Goal: Information Seeking & Learning: Learn about a topic

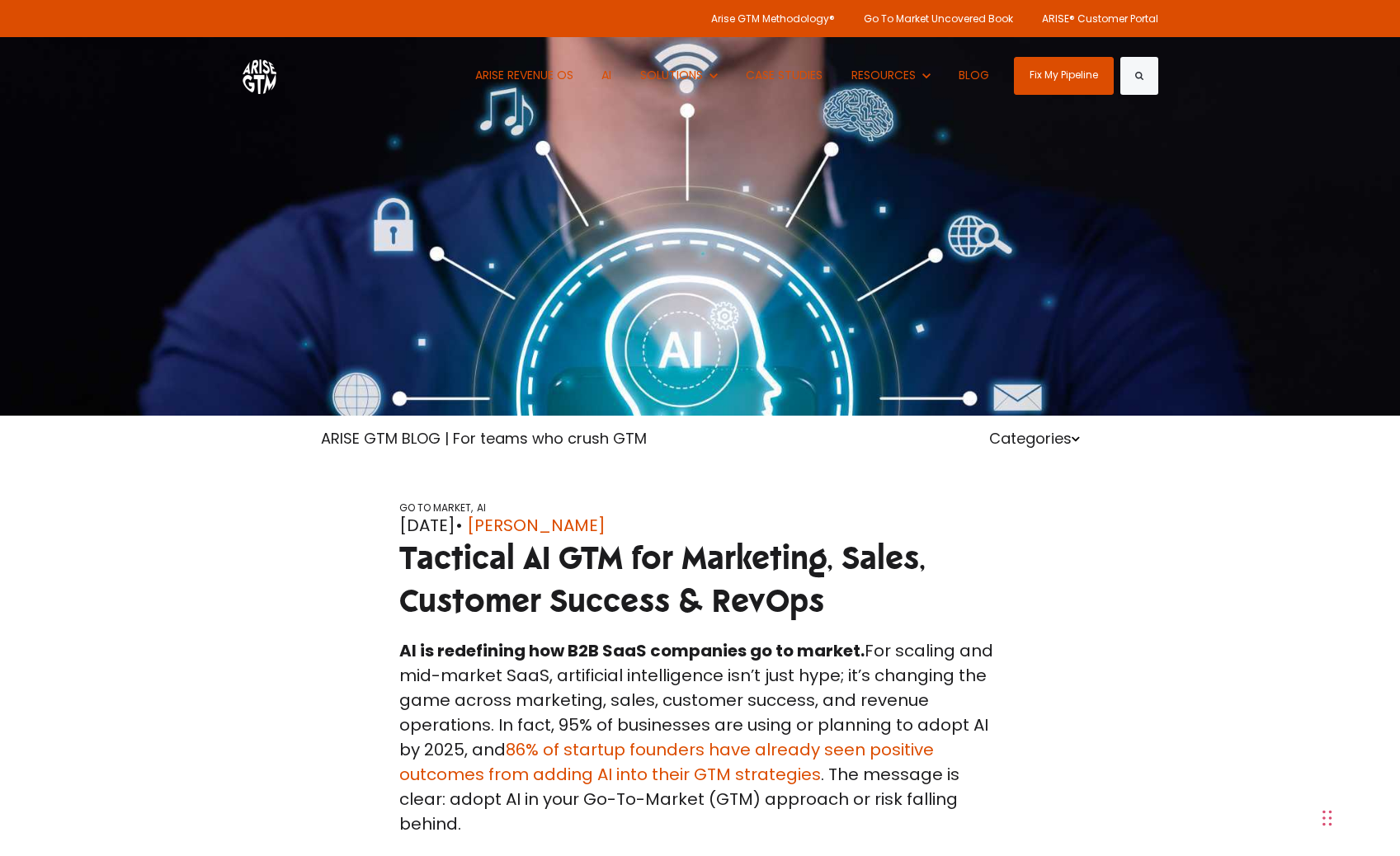
click at [828, 158] on div at bounding box center [700, 208] width 1400 height 415
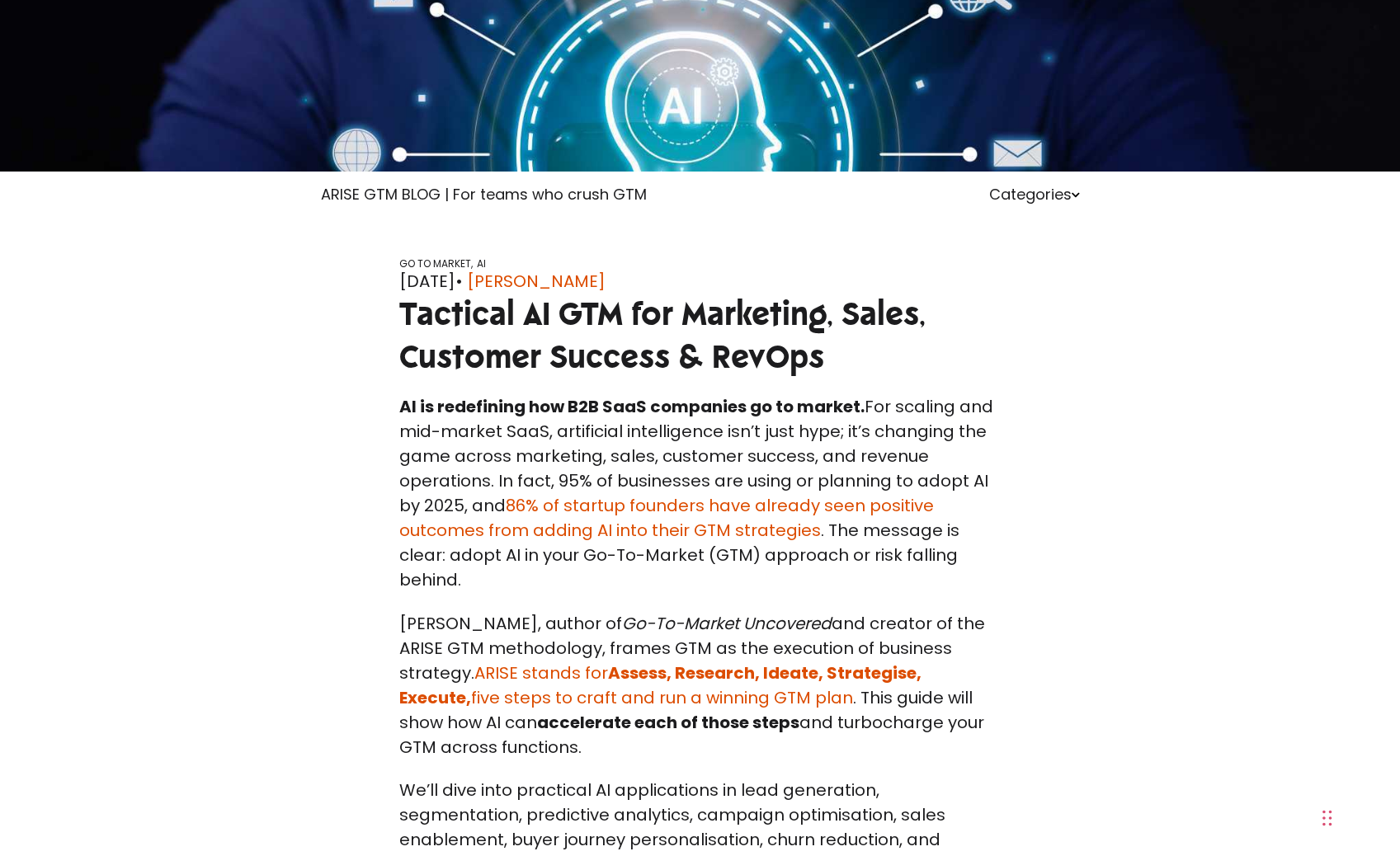
scroll to position [322, 0]
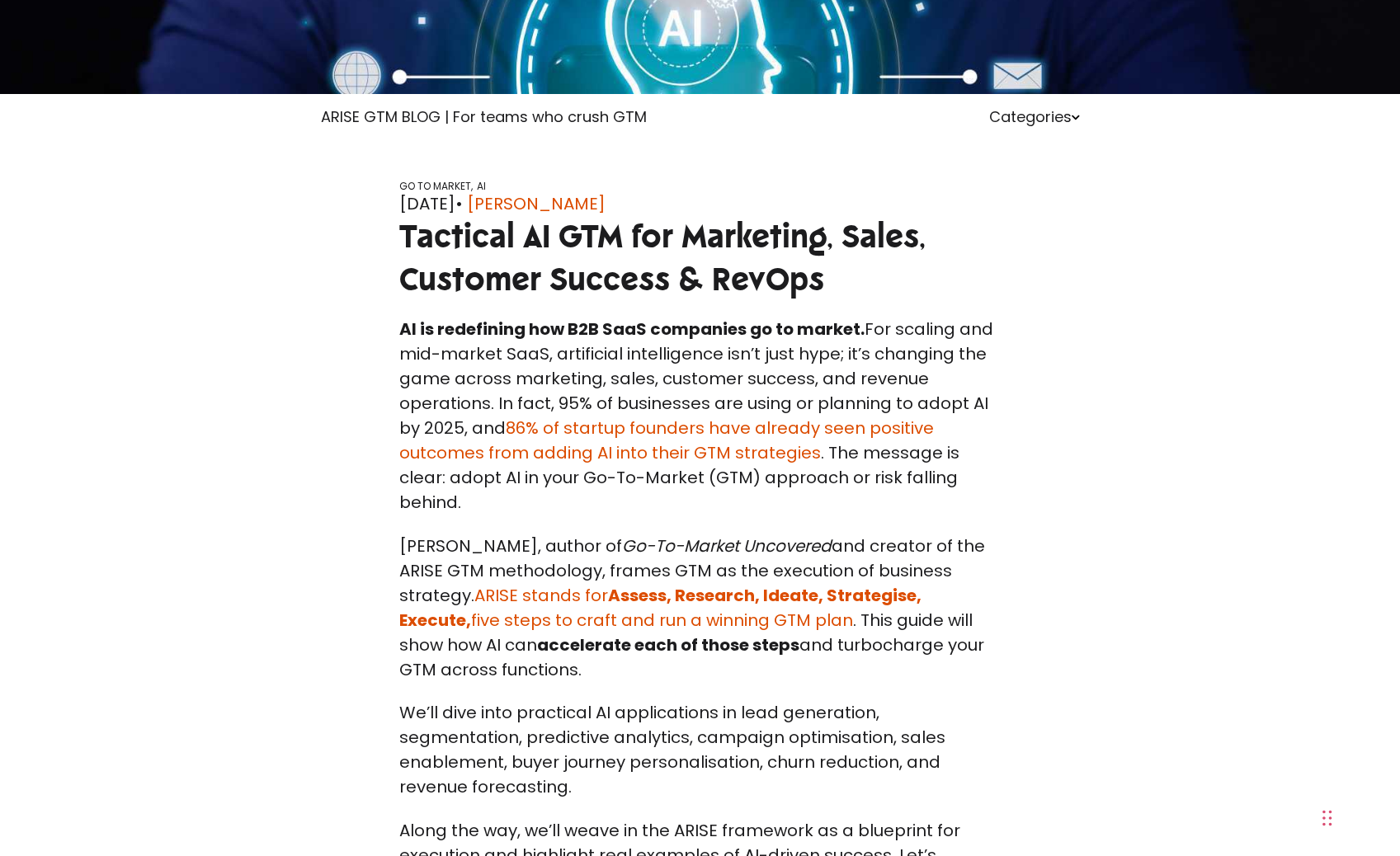
click at [1159, 242] on div "GO TO MARKET, AI May 05, 2025 • Paul Sullivan Tactical AI GTM for Marketing, Sa…" at bounding box center [700, 248] width 940 height 137
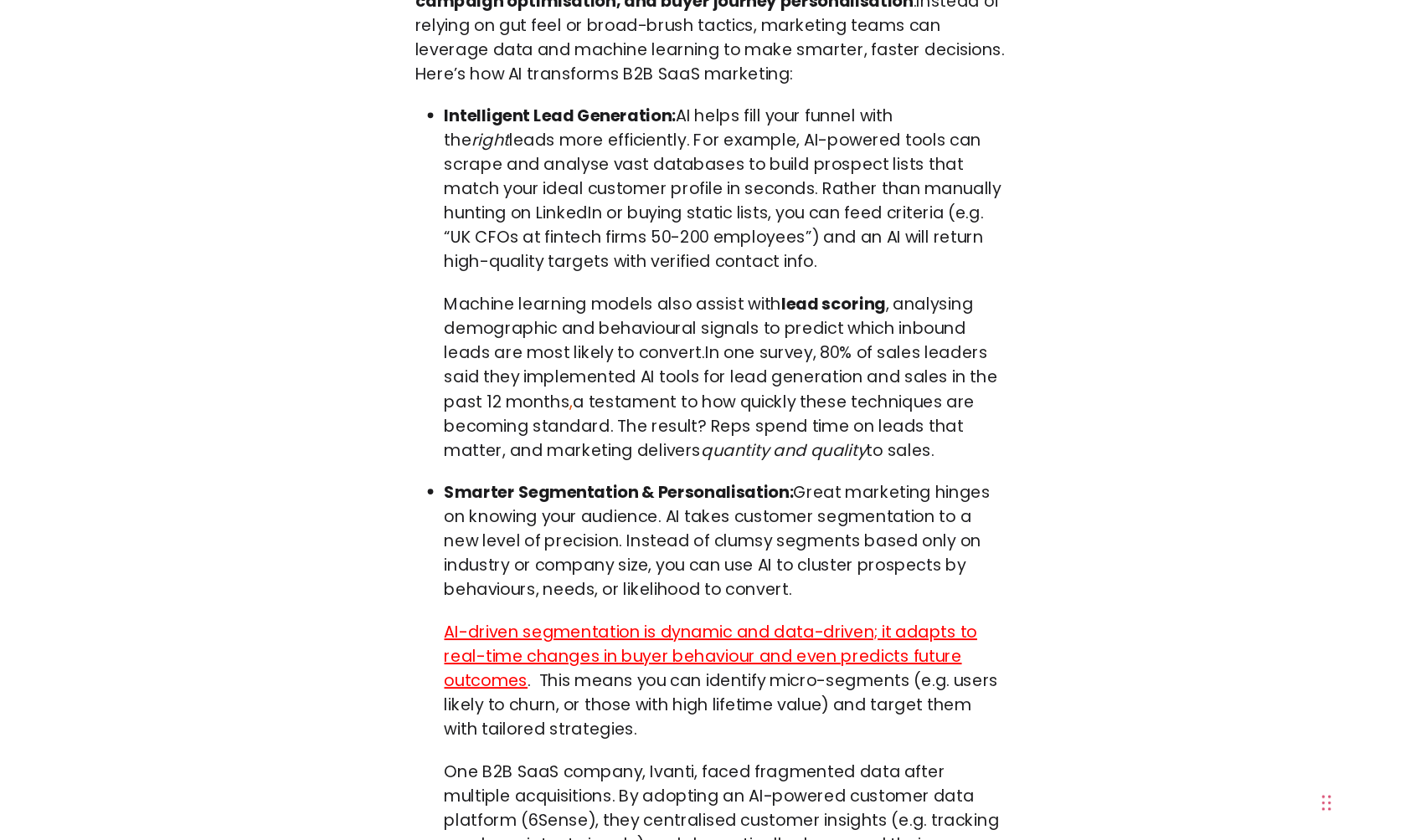
scroll to position [0, 0]
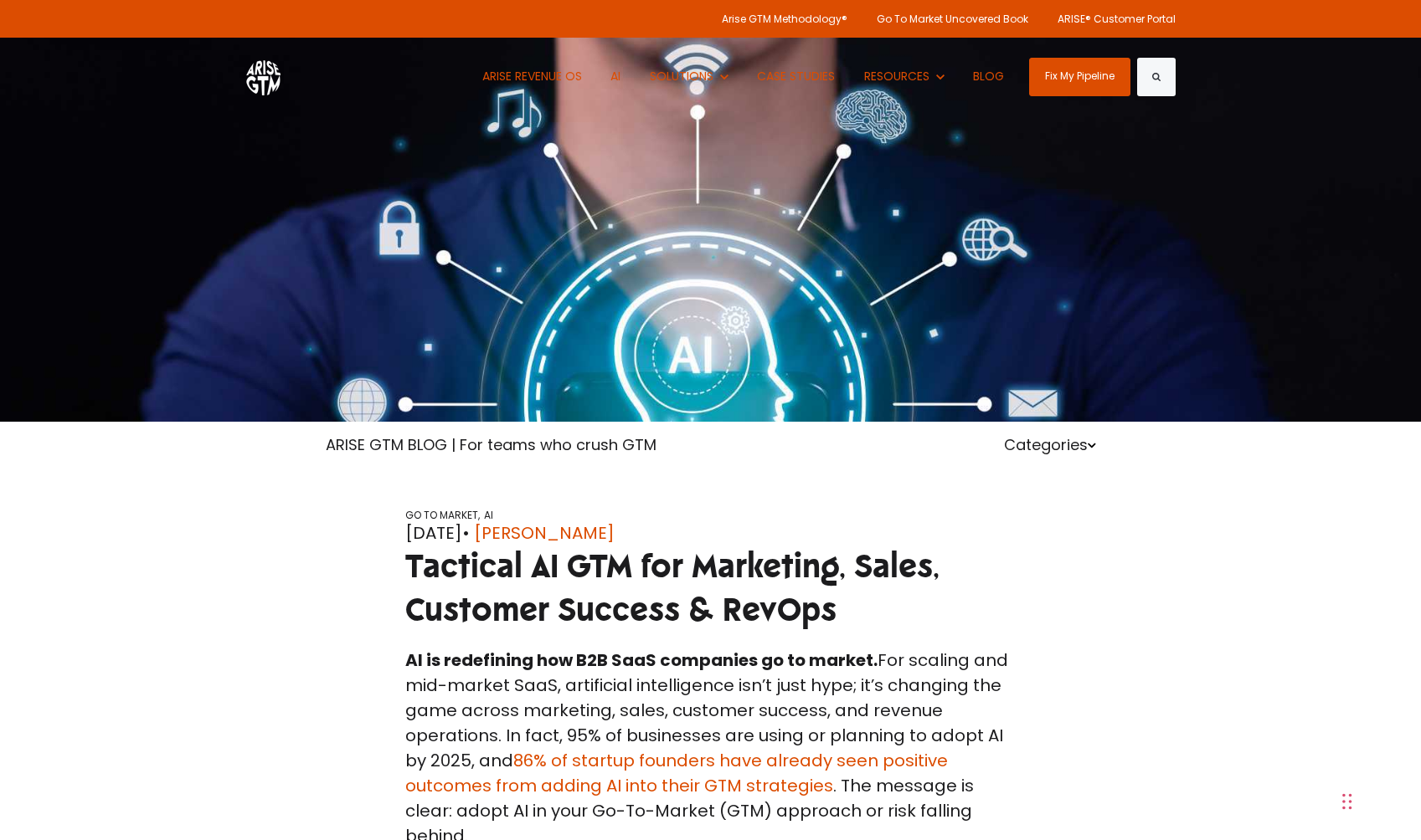
click at [766, 360] on div at bounding box center [710, 211] width 1421 height 421
